Goal: Task Accomplishment & Management: Manage account settings

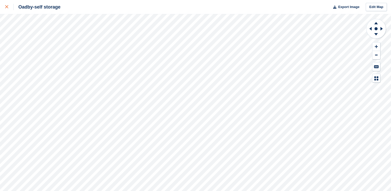
click at [8, 7] on icon at bounding box center [6, 6] width 3 height 3
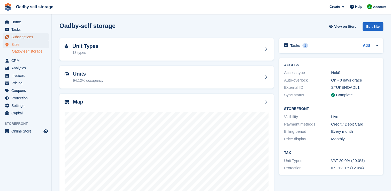
click at [27, 39] on span "Subscriptions" at bounding box center [26, 36] width 31 height 7
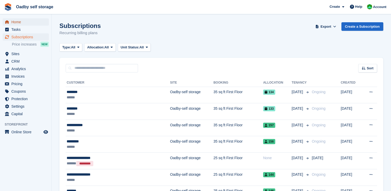
click at [22, 22] on span "Home" at bounding box center [26, 21] width 31 height 7
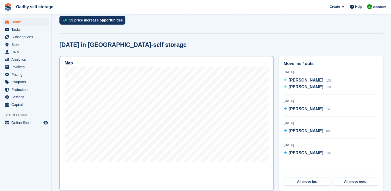
scroll to position [129, 0]
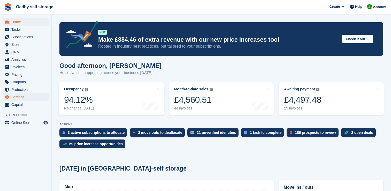
scroll to position [129, 0]
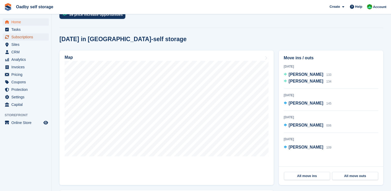
click at [23, 37] on span "Subscriptions" at bounding box center [26, 36] width 31 height 7
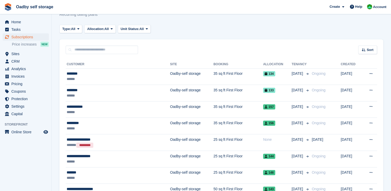
scroll to position [26, 0]
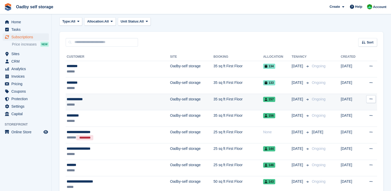
click at [87, 98] on div "**********" at bounding box center [103, 98] width 73 height 5
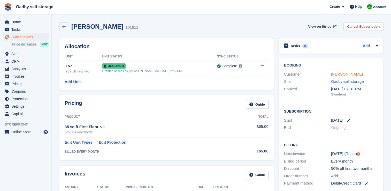
click at [342, 73] on link "Shahana khan" at bounding box center [347, 74] width 32 height 4
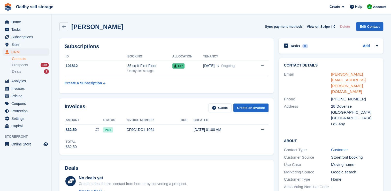
click at [333, 74] on link "shahana.y.khan@gmail.com" at bounding box center [348, 83] width 35 height 22
